Goal: Task Accomplishment & Management: Use online tool/utility

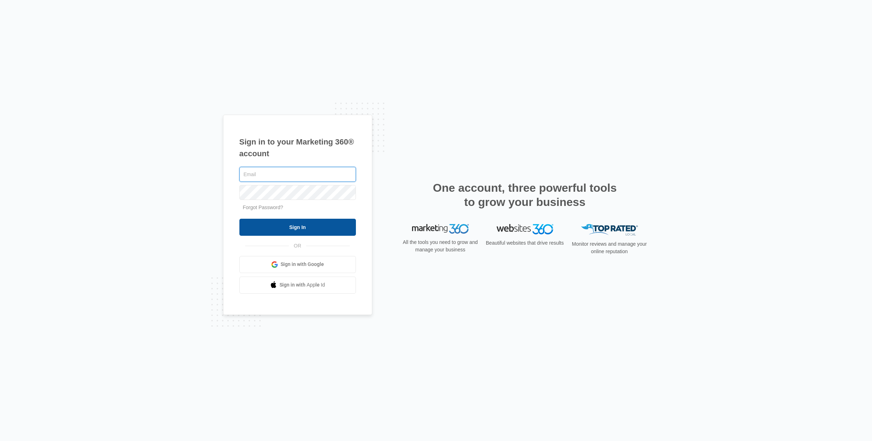
type input "[EMAIL_ADDRESS][DOMAIN_NAME]"
click at [282, 228] on input "Sign In" at bounding box center [297, 227] width 117 height 17
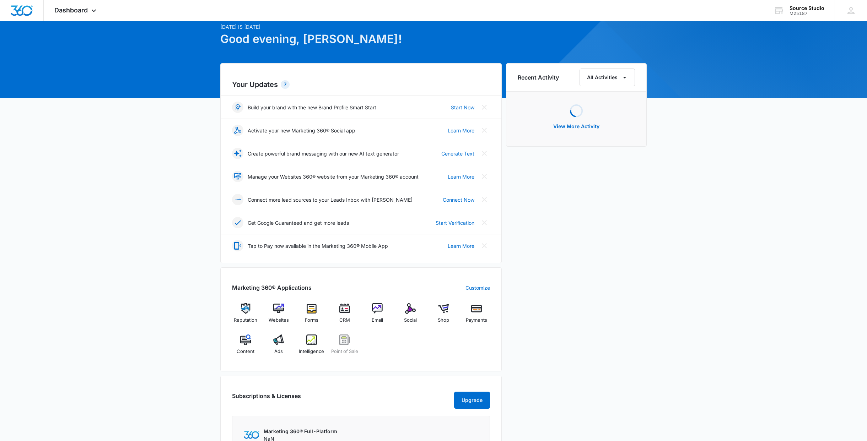
scroll to position [71, 0]
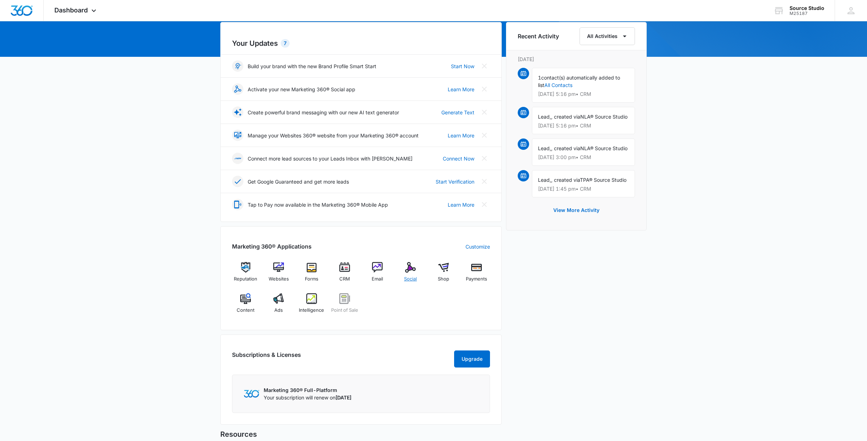
click at [411, 270] on img at bounding box center [410, 267] width 11 height 11
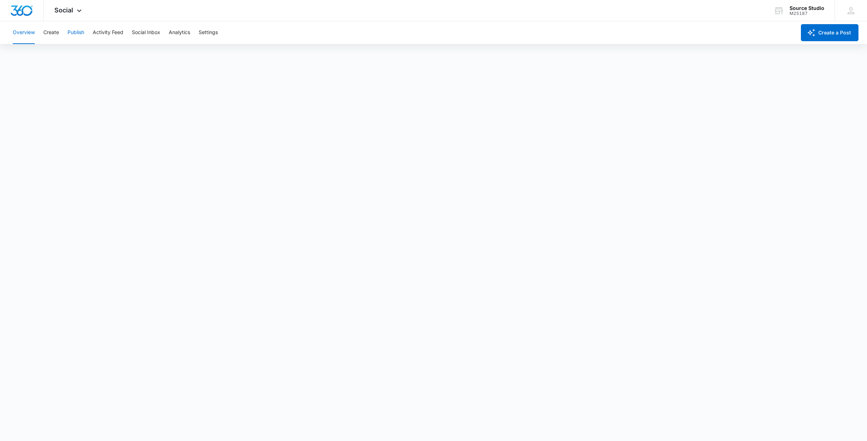
click at [75, 30] on button "Publish" at bounding box center [75, 32] width 17 height 23
click at [292, 17] on div "Social Apps Reputation Websites Forms CRM Email Social Shop Payments POS Conten…" at bounding box center [433, 10] width 867 height 21
